Goal: Information Seeking & Learning: Check status

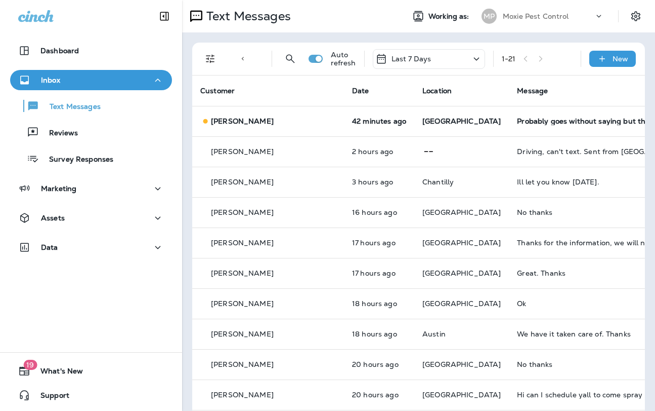
scroll to position [2, 0]
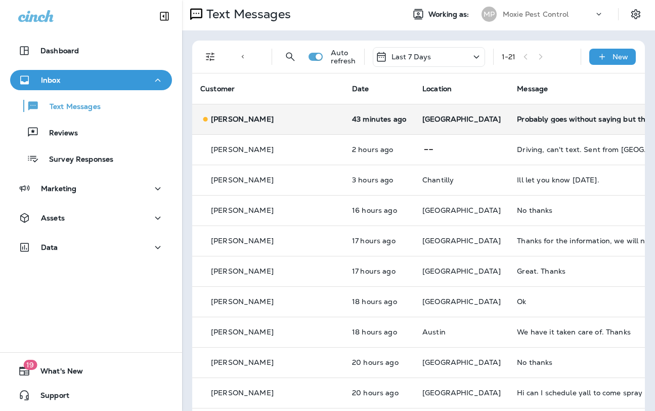
click at [509, 124] on td "Probably goes without saying but the pool is not stagnant water😊" at bounding box center [585, 119] width 152 height 30
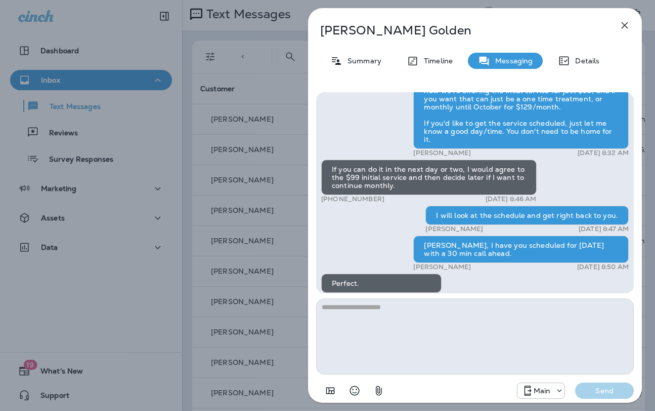
scroll to position [1, 0]
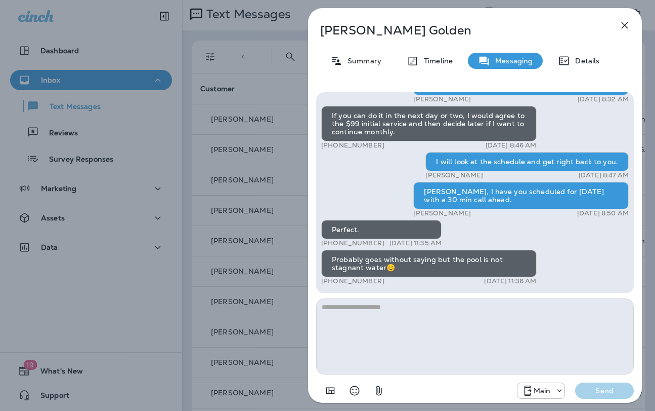
click at [294, 175] on div "[PERSON_NAME] Summary Timeline Messaging Details Hi [PERSON_NAME] , this is [PE…" at bounding box center [327, 205] width 655 height 411
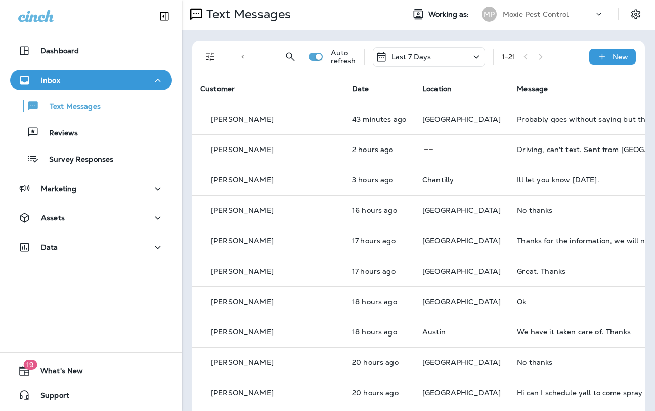
click at [208, 59] on icon "Filters" at bounding box center [210, 57] width 12 height 12
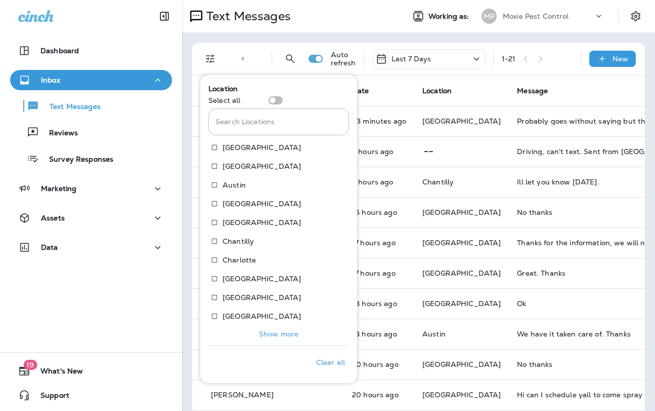
click at [277, 336] on p "Show more" at bounding box center [278, 334] width 39 height 8
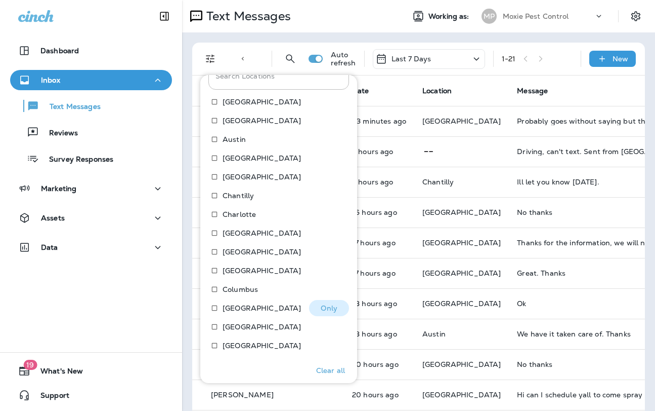
scroll to position [288, 0]
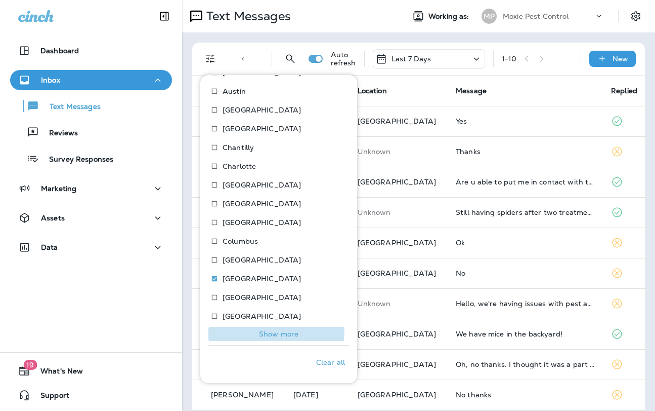
click at [274, 332] on p "Show more" at bounding box center [278, 334] width 39 height 8
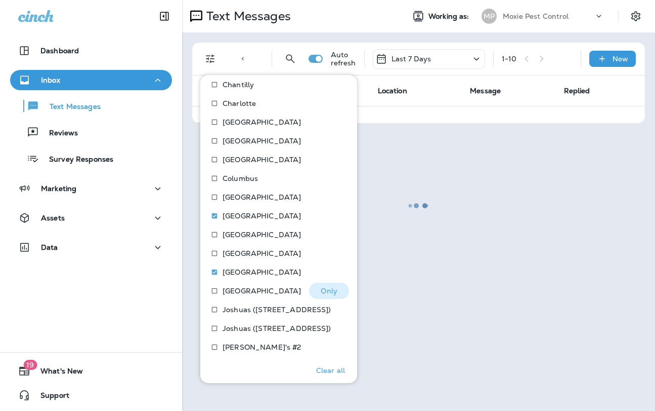
scroll to position [381, 0]
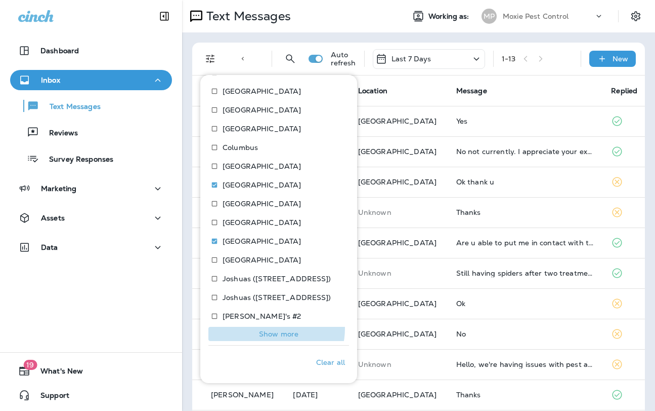
click at [274, 330] on p "Show more" at bounding box center [278, 334] width 39 height 8
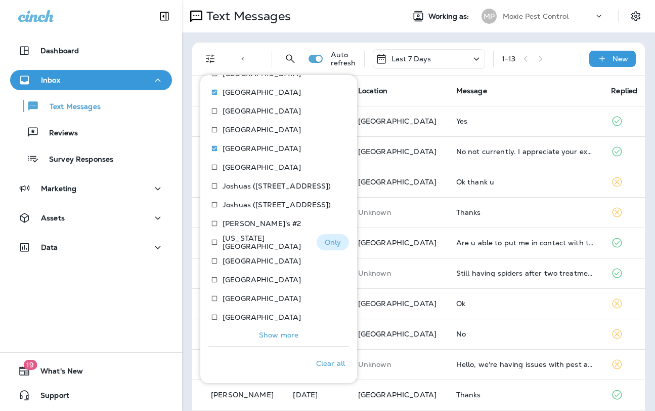
scroll to position [475, 0]
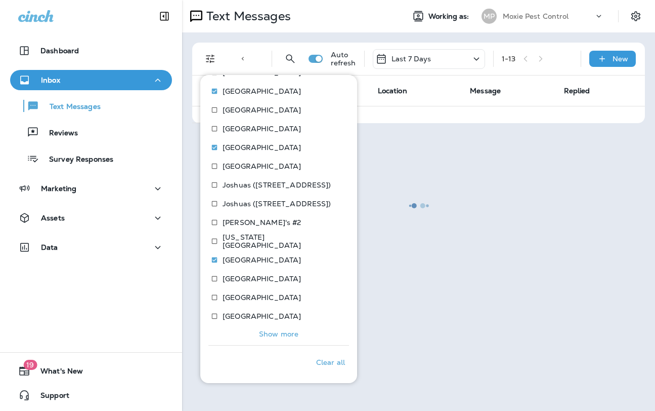
click at [288, 336] on p "Show more" at bounding box center [278, 334] width 39 height 8
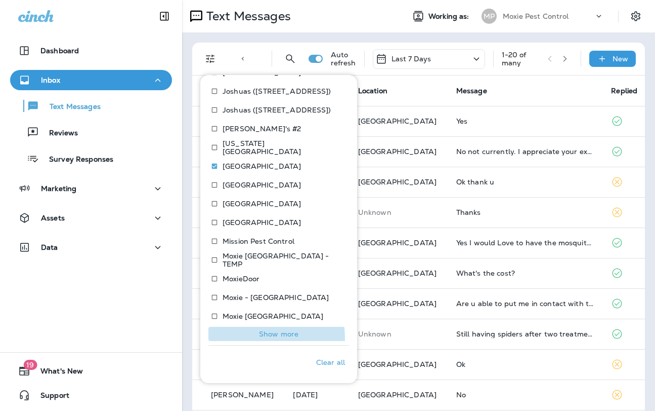
click at [265, 337] on p "Show more" at bounding box center [278, 334] width 39 height 8
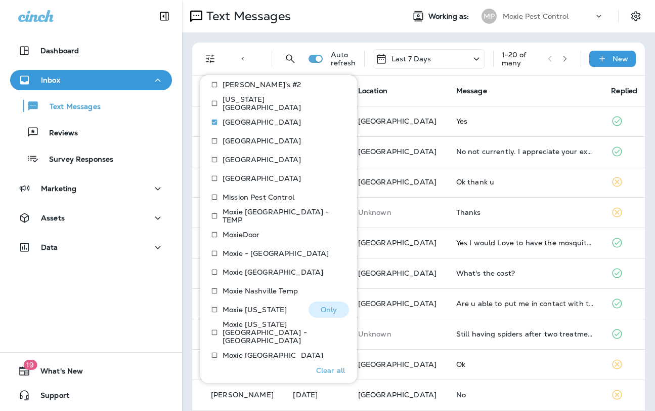
scroll to position [662, 0]
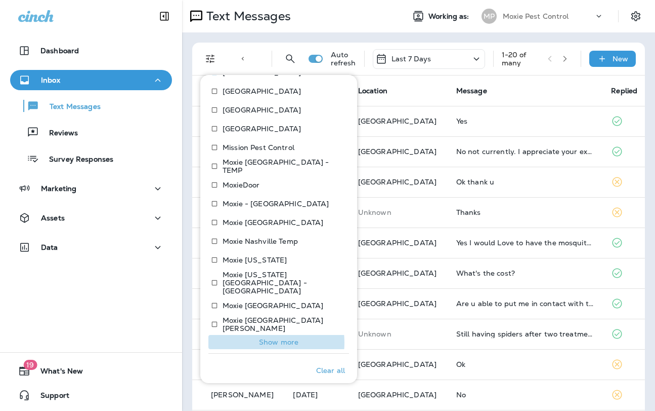
click at [264, 338] on p "Show more" at bounding box center [278, 342] width 39 height 8
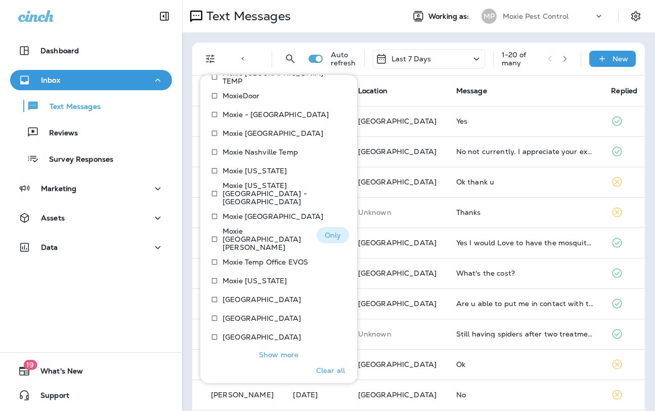
scroll to position [756, 0]
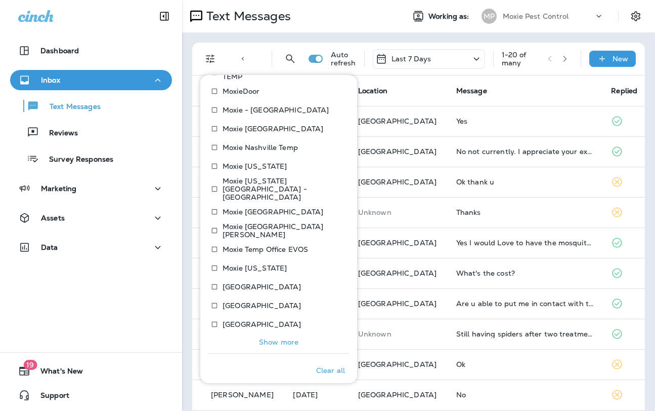
click at [265, 338] on p "Show more" at bounding box center [278, 342] width 39 height 8
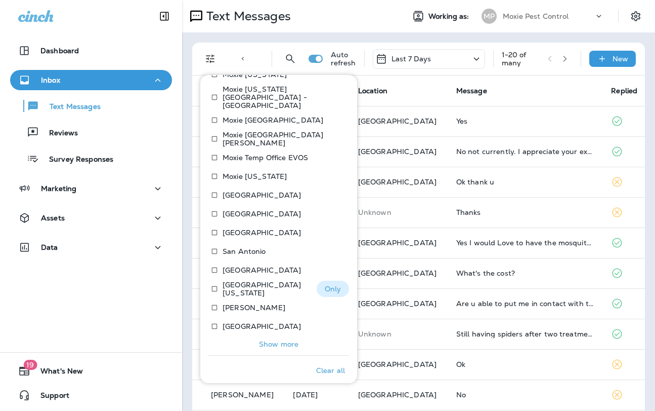
scroll to position [849, 0]
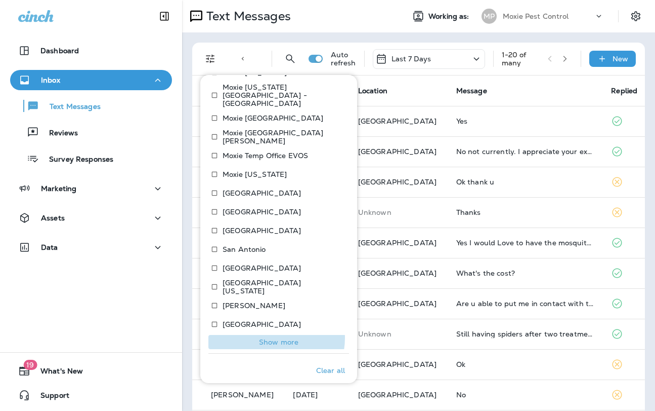
click at [272, 338] on p "Show more" at bounding box center [278, 342] width 39 height 8
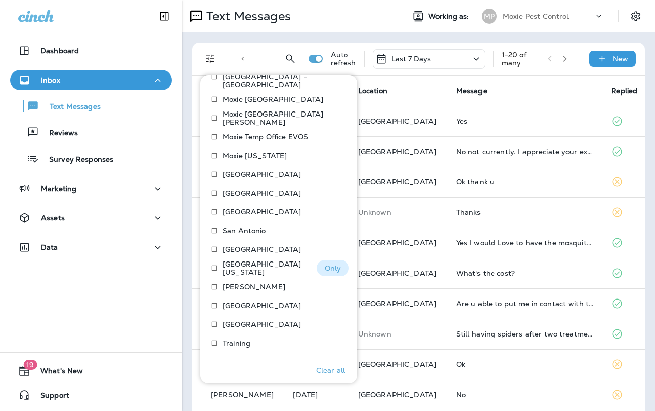
scroll to position [891, 0]
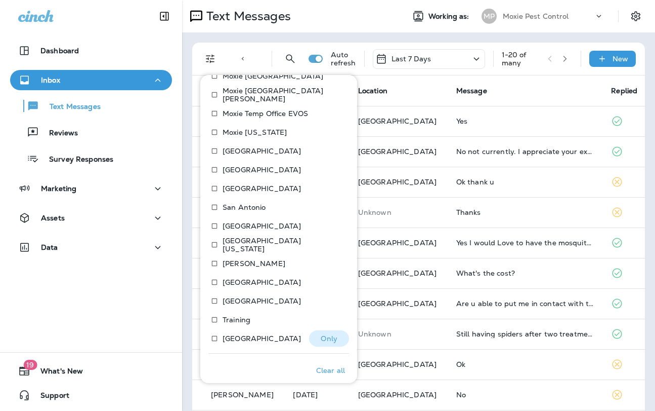
click at [254, 334] on p "[GEOGRAPHIC_DATA]" at bounding box center [262, 338] width 78 height 8
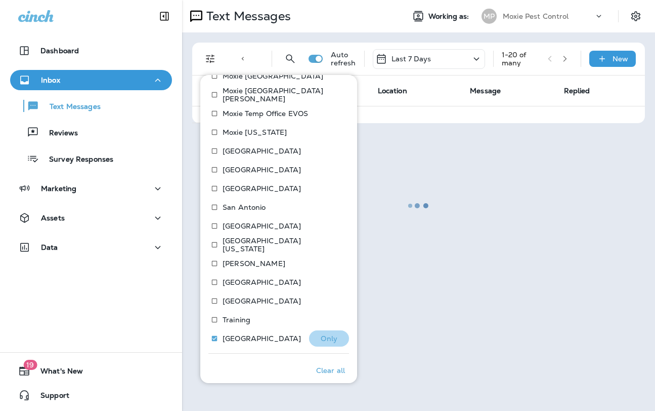
click at [328, 334] on p "Only" at bounding box center [329, 338] width 17 height 8
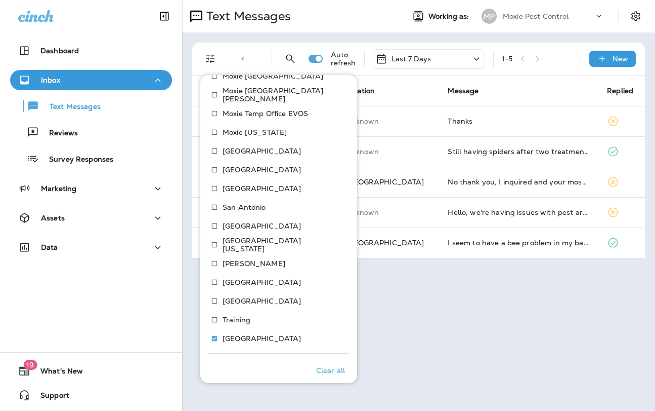
click at [486, 299] on div "Text Messages Working as: MP Moxie Pest Control Text Direction : Incoming Locat…" at bounding box center [418, 205] width 473 height 411
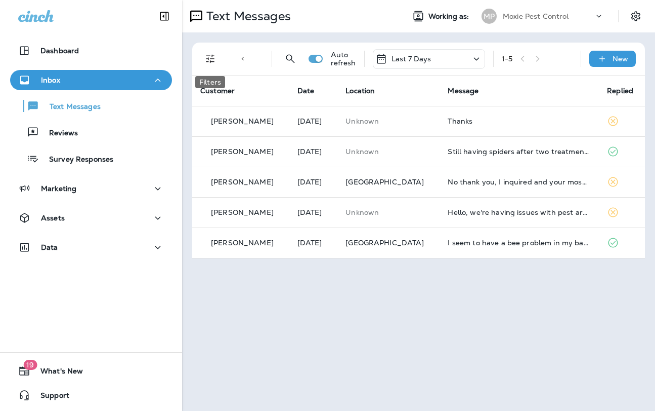
click at [213, 57] on icon "Filters" at bounding box center [210, 59] width 12 height 12
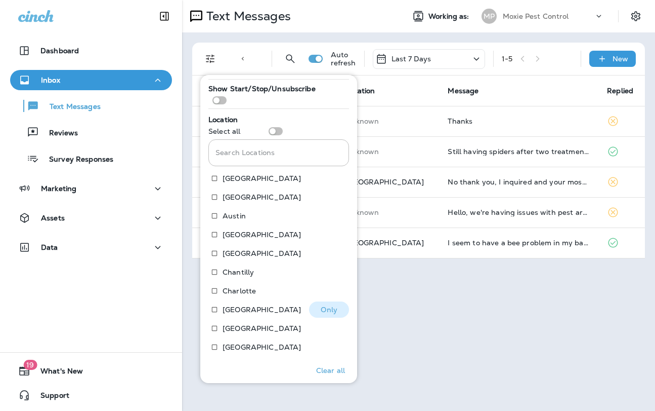
scroll to position [194, 0]
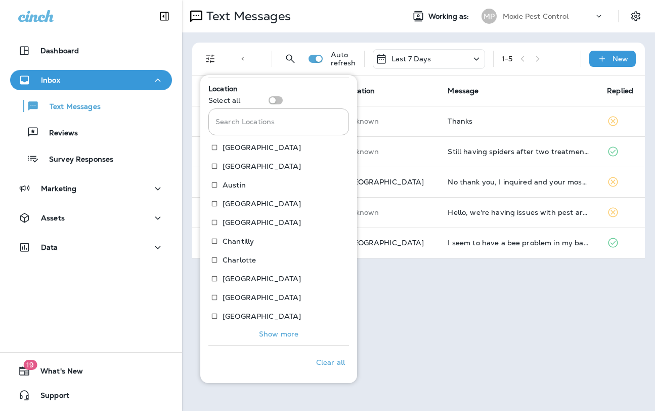
click at [274, 332] on p "Show more" at bounding box center [278, 334] width 39 height 8
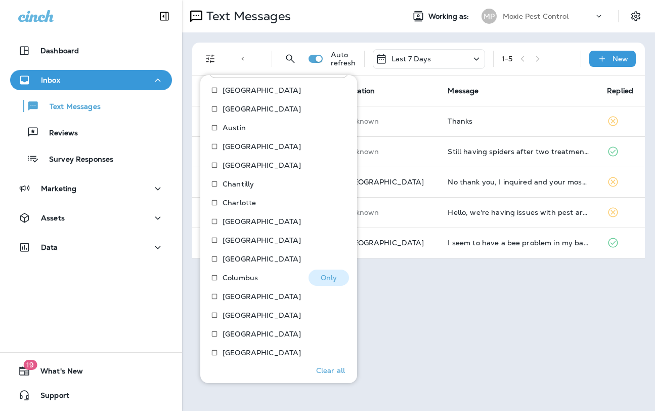
scroll to position [288, 0]
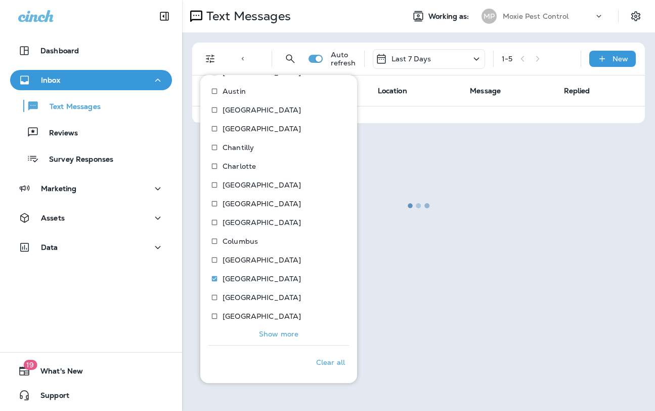
click at [267, 336] on p "Show more" at bounding box center [278, 334] width 39 height 8
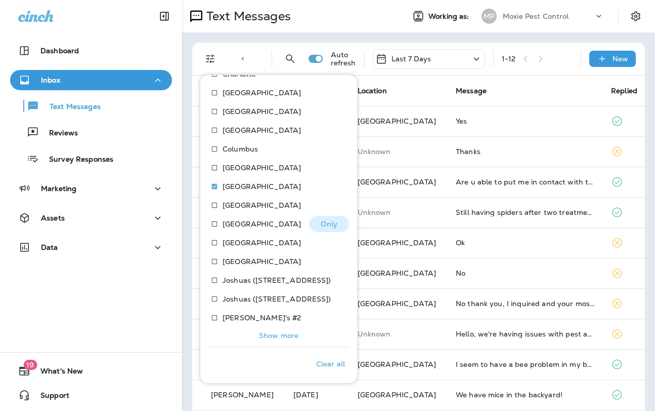
scroll to position [381, 0]
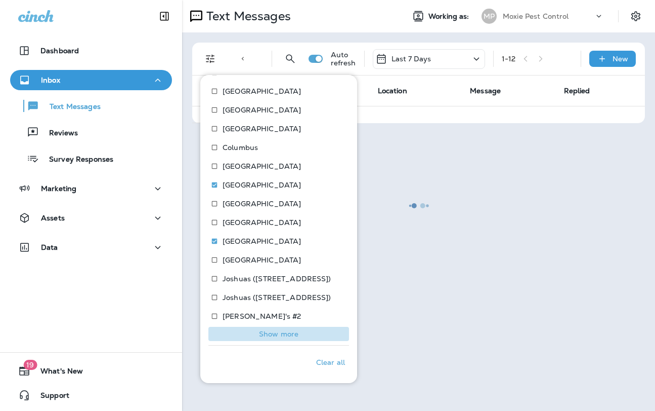
click at [284, 330] on p "Show more" at bounding box center [278, 334] width 39 height 8
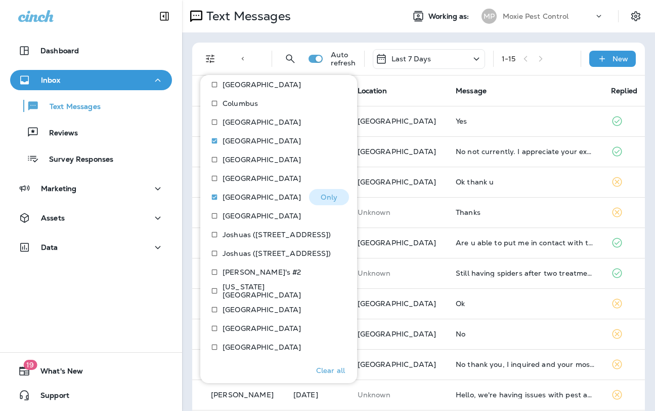
scroll to position [475, 0]
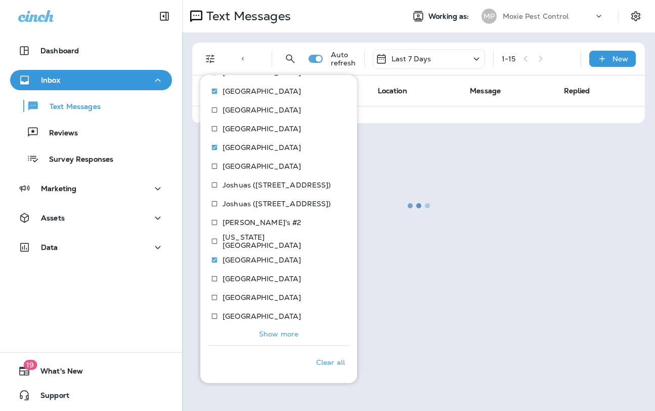
drag, startPoint x: 286, startPoint y: 329, endPoint x: 280, endPoint y: 268, distance: 61.0
click at [286, 330] on p "Show more" at bounding box center [278, 334] width 39 height 8
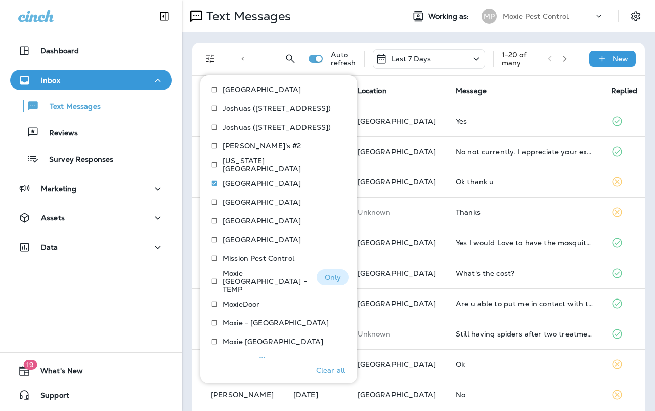
scroll to position [568, 0]
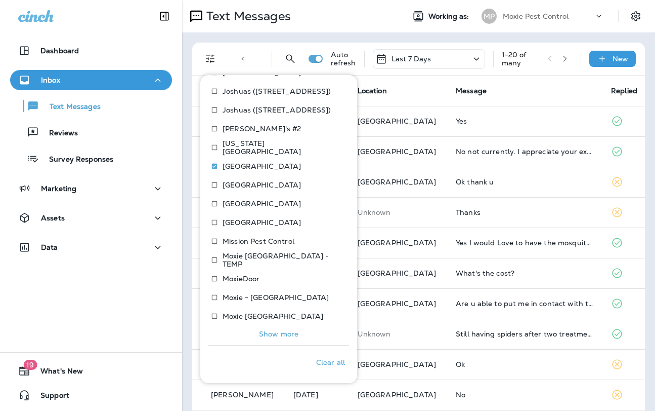
click at [269, 333] on p "Show more" at bounding box center [278, 334] width 39 height 8
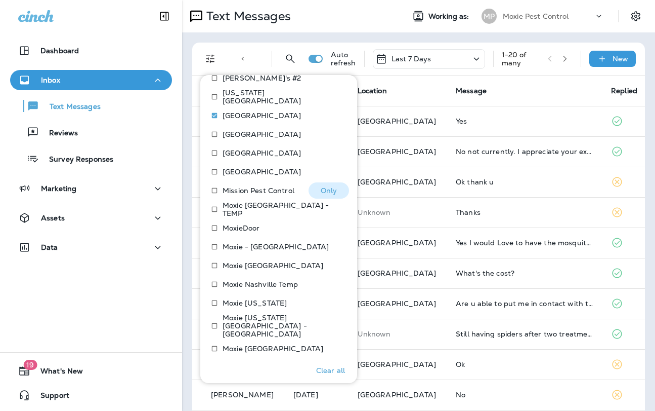
scroll to position [662, 0]
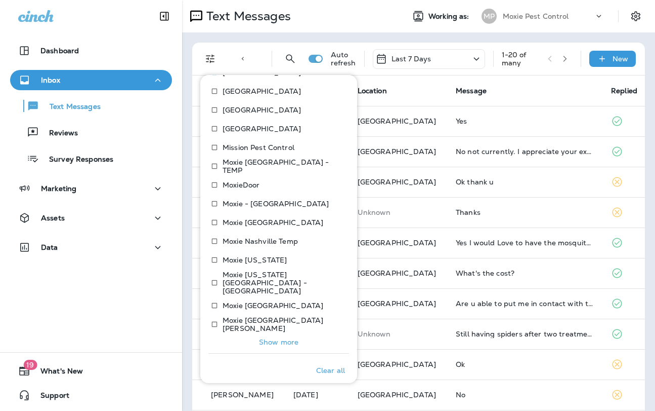
click at [271, 338] on p "Show more" at bounding box center [278, 342] width 39 height 8
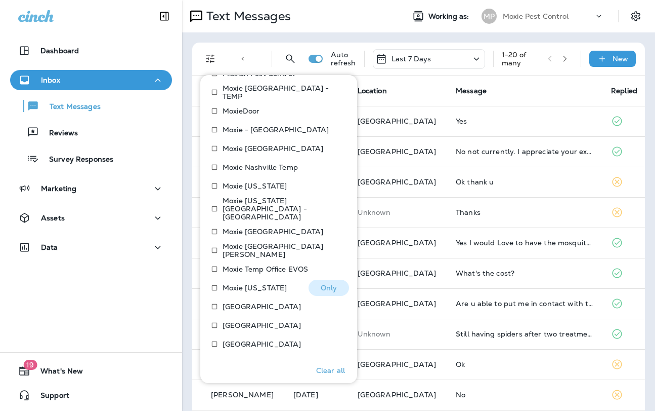
scroll to position [756, 0]
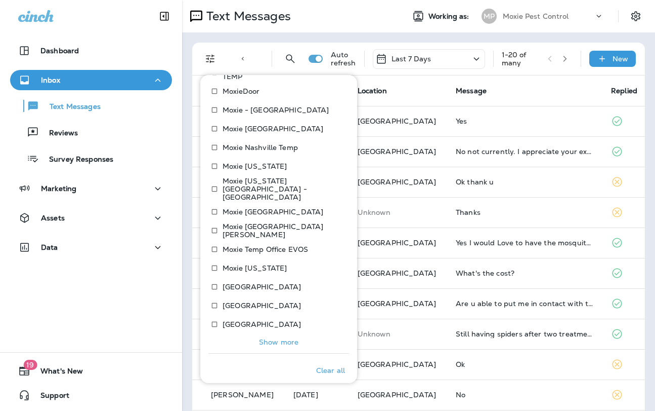
click at [269, 338] on p "Show more" at bounding box center [278, 342] width 39 height 8
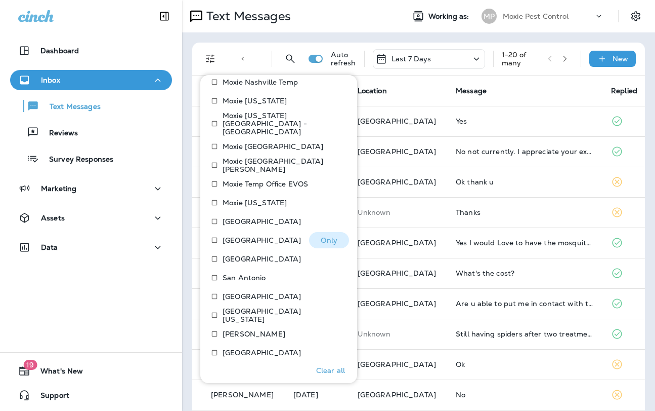
scroll to position [849, 0]
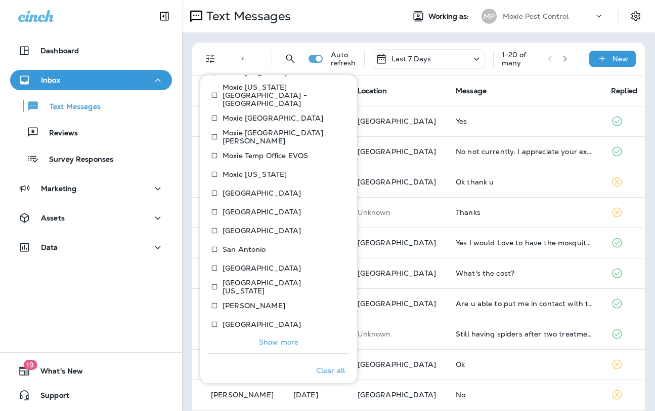
click at [265, 338] on p "Show more" at bounding box center [278, 342] width 39 height 8
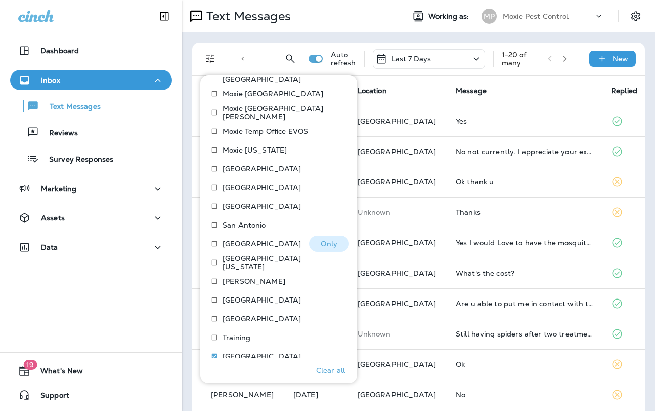
scroll to position [891, 0]
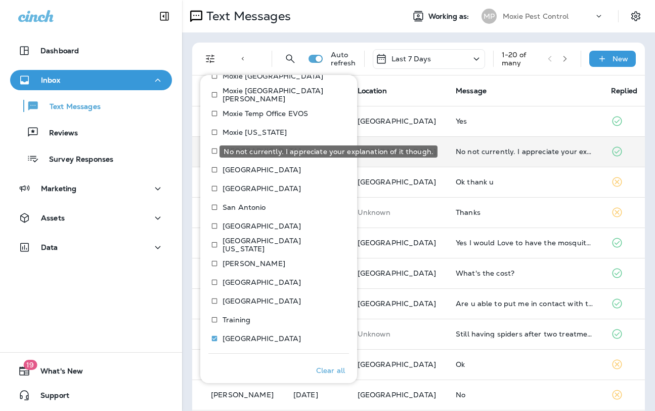
click at [545, 149] on div "No not currently. I appreciate your explanation of it though." at bounding box center [525, 151] width 139 height 8
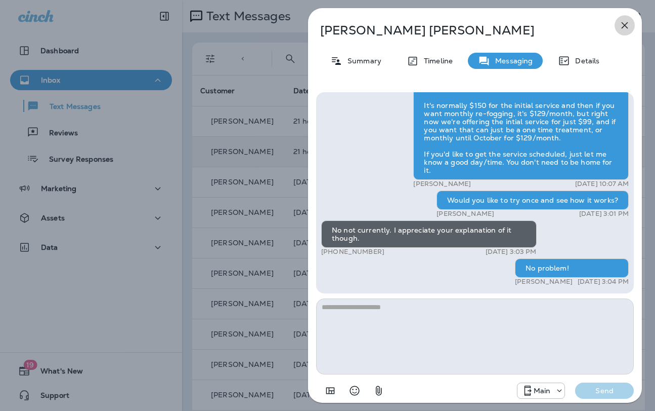
click at [622, 24] on icon "button" at bounding box center [625, 25] width 12 height 12
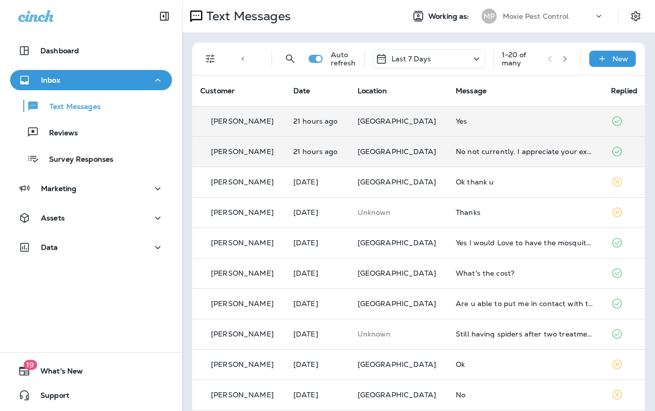
click at [504, 125] on td "Yes" at bounding box center [525, 121] width 155 height 30
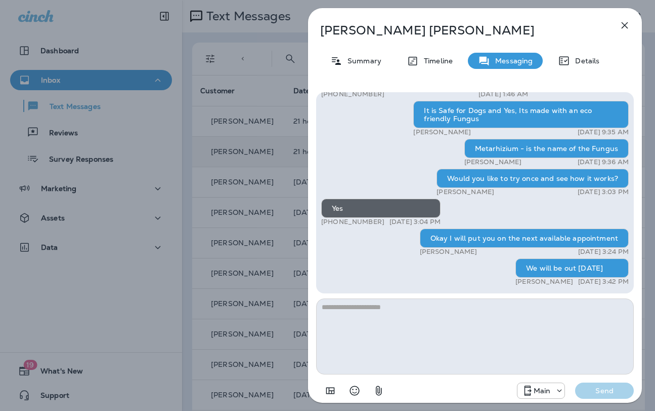
click at [234, 210] on div "[PERSON_NAME] Summary Timeline Messaging Details Hi, [PERSON_NAME] , this is [P…" at bounding box center [327, 205] width 655 height 411
